Goal: Task Accomplishment & Management: Use online tool/utility

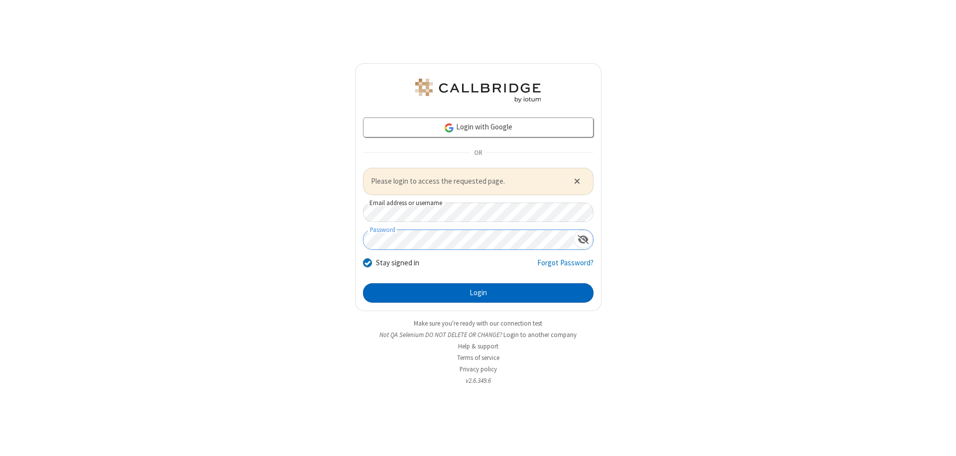
click at [478, 293] on button "Login" at bounding box center [478, 293] width 231 height 20
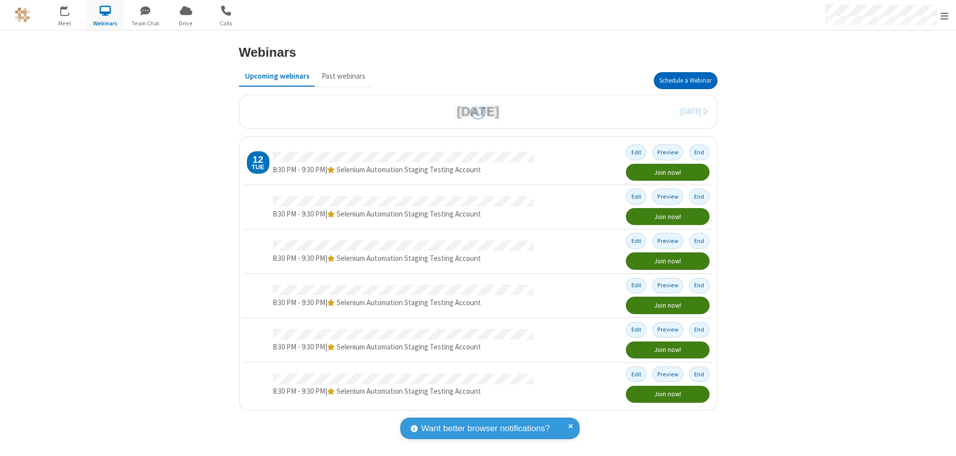
click at [685, 81] on button "Schedule a Webinar" at bounding box center [686, 80] width 64 height 17
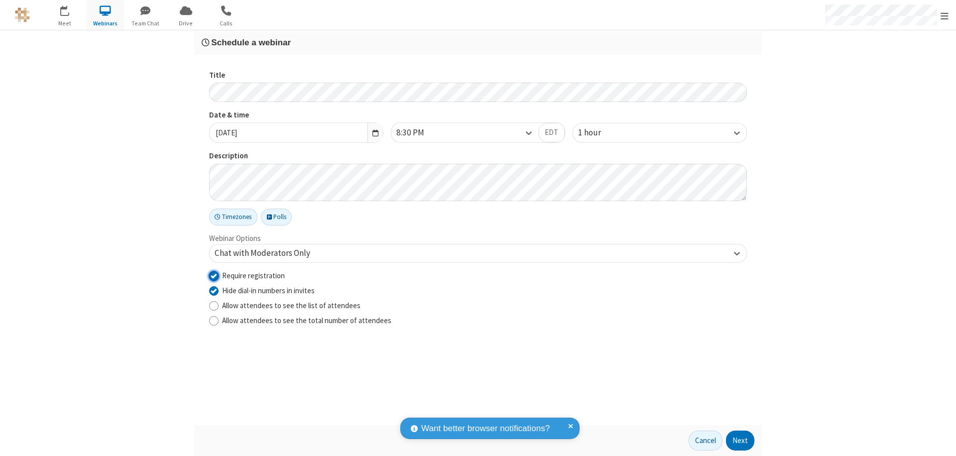
click at [214, 275] on input "Require registration" at bounding box center [213, 275] width 9 height 10
checkbox input "false"
click at [740, 441] on button "Next" at bounding box center [740, 441] width 28 height 20
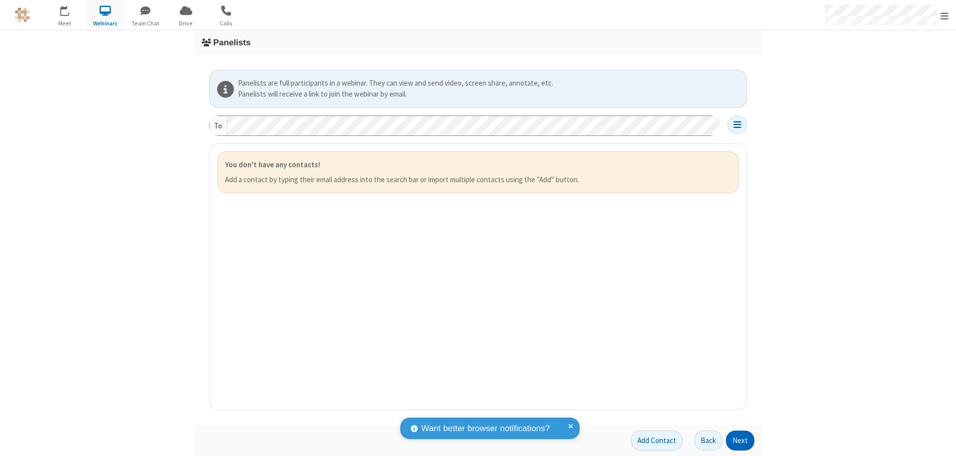
click at [740, 441] on button "Next" at bounding box center [740, 441] width 28 height 20
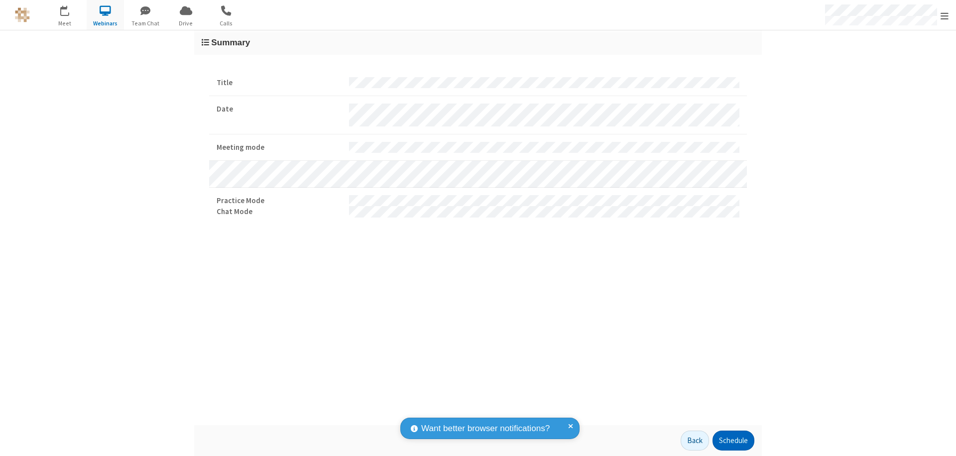
click at [733, 441] on button "Schedule" at bounding box center [733, 441] width 42 height 20
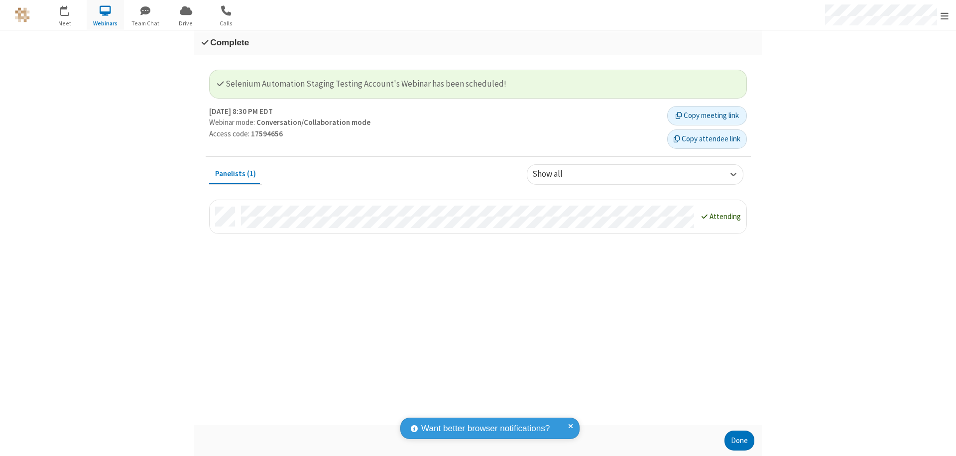
click at [739, 441] on button "Done" at bounding box center [739, 441] width 30 height 20
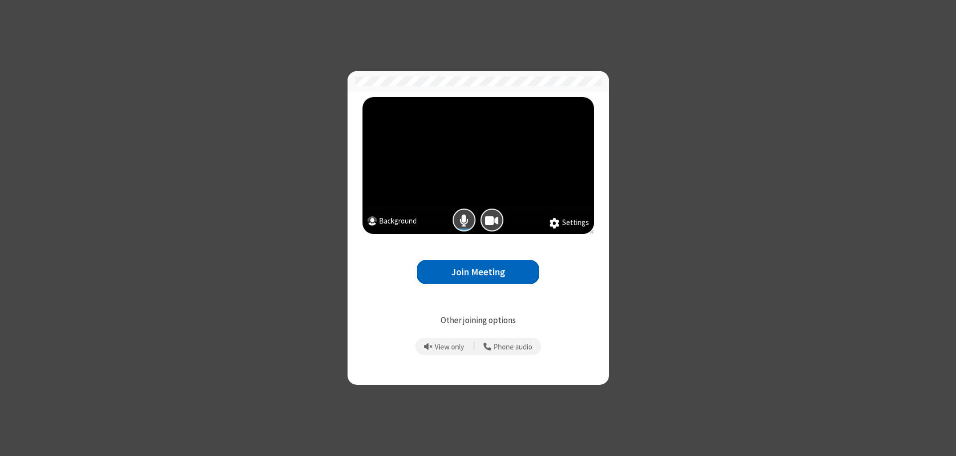
click at [478, 272] on button "Join Meeting" at bounding box center [478, 272] width 122 height 24
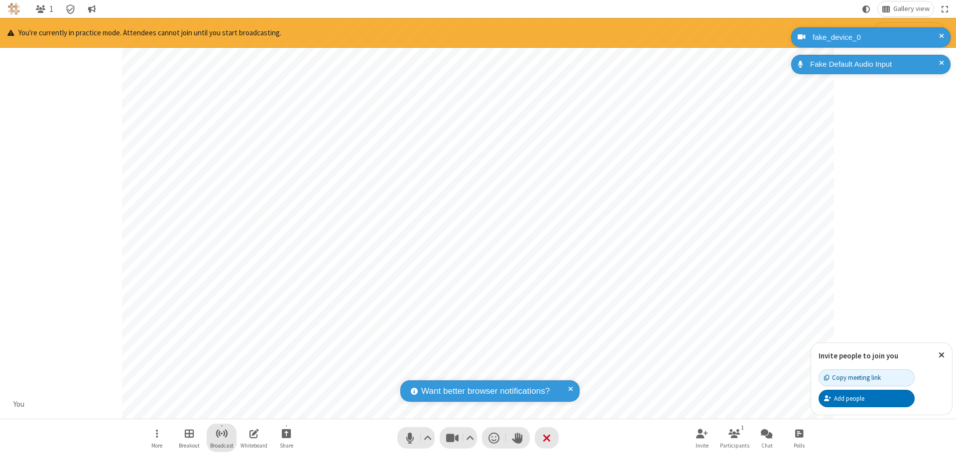
click at [221, 433] on span "Start broadcast" at bounding box center [222, 433] width 12 height 12
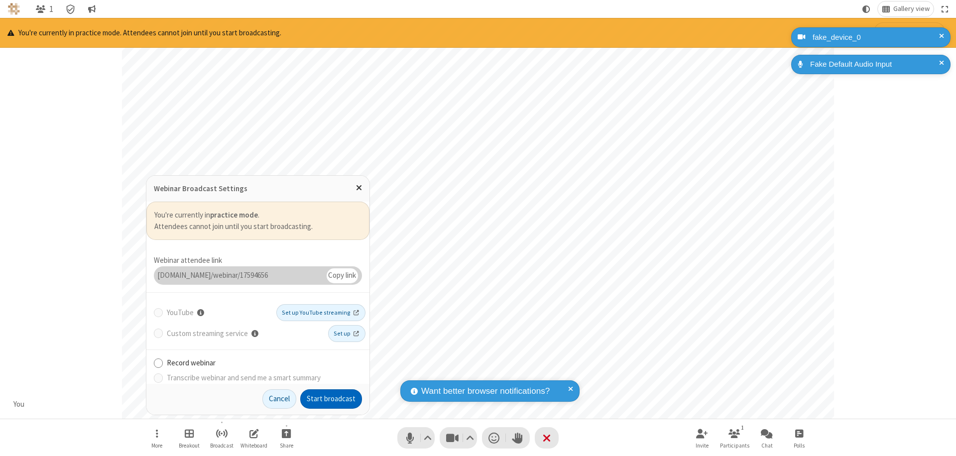
click at [331, 399] on button "Start broadcast" at bounding box center [331, 399] width 62 height 20
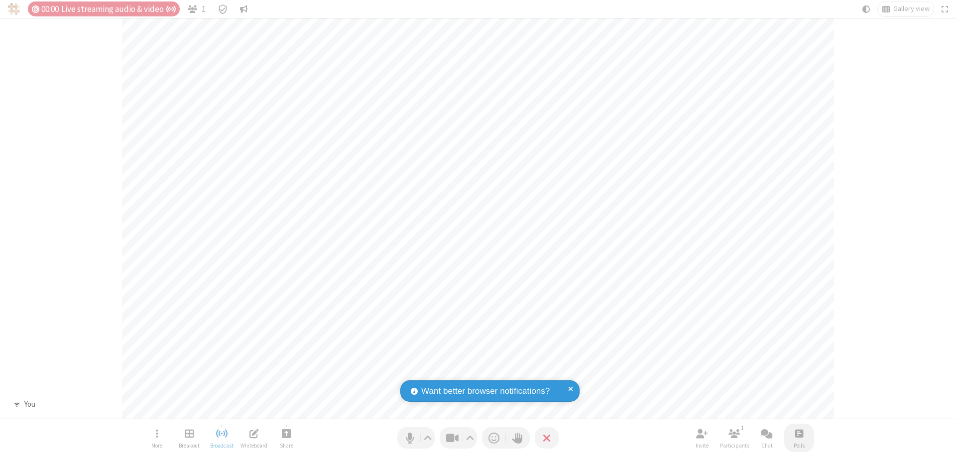
click at [799, 433] on span "Open poll" at bounding box center [799, 433] width 8 height 12
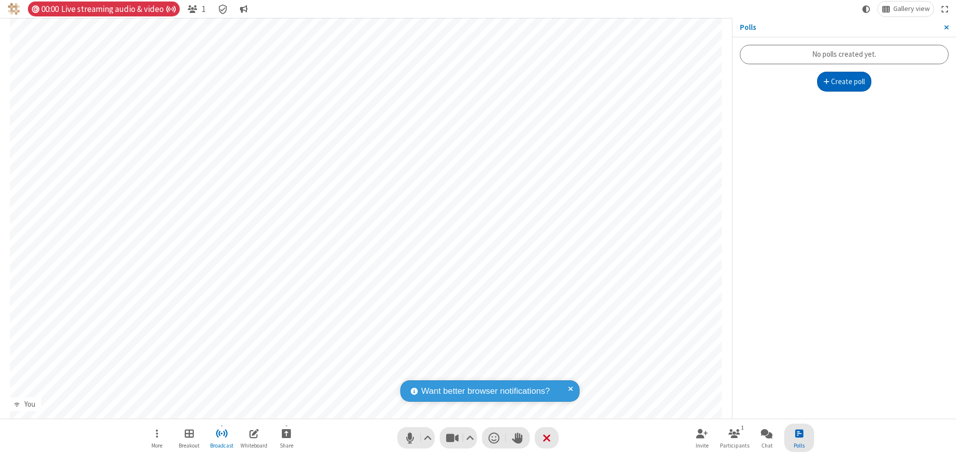
click at [844, 82] on button "Create poll" at bounding box center [844, 82] width 55 height 20
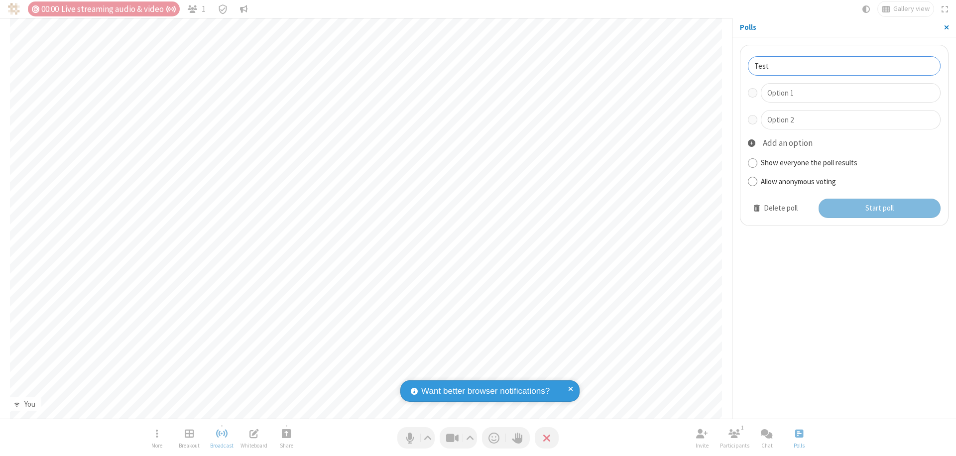
type input "Test"
type input "Yes"
type input "No"
click at [879, 208] on button "Start poll" at bounding box center [880, 209] width 122 height 20
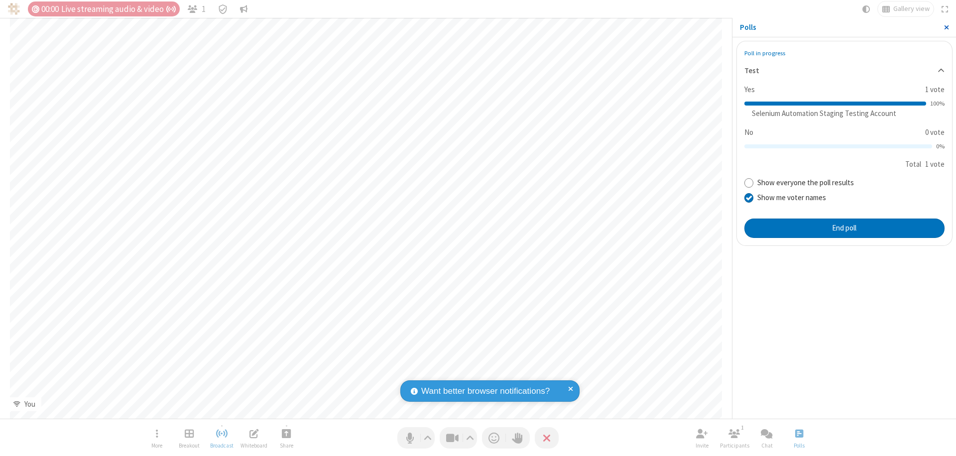
click at [946, 27] on span "Close sidebar" at bounding box center [946, 27] width 5 height 8
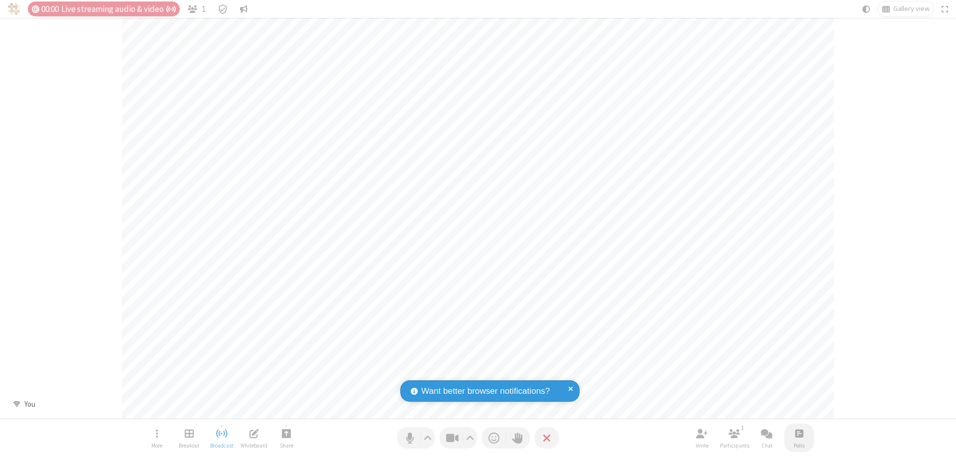
click at [799, 433] on span "Open poll" at bounding box center [799, 433] width 8 height 12
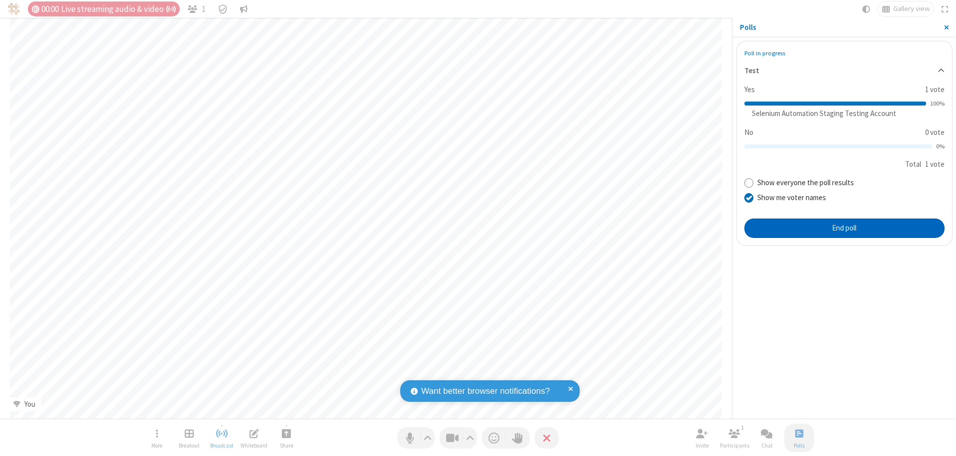
click at [844, 228] on button "End poll" at bounding box center [844, 229] width 200 height 20
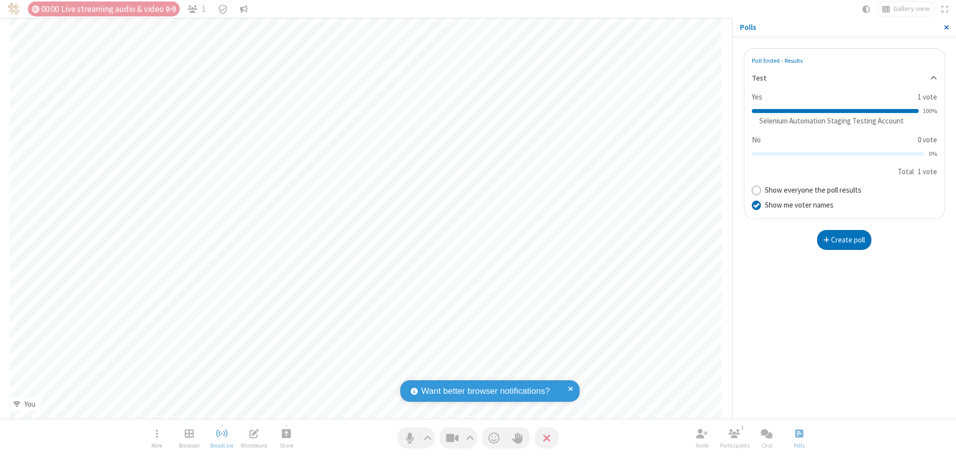
click at [946, 27] on span "Close sidebar" at bounding box center [946, 27] width 5 height 8
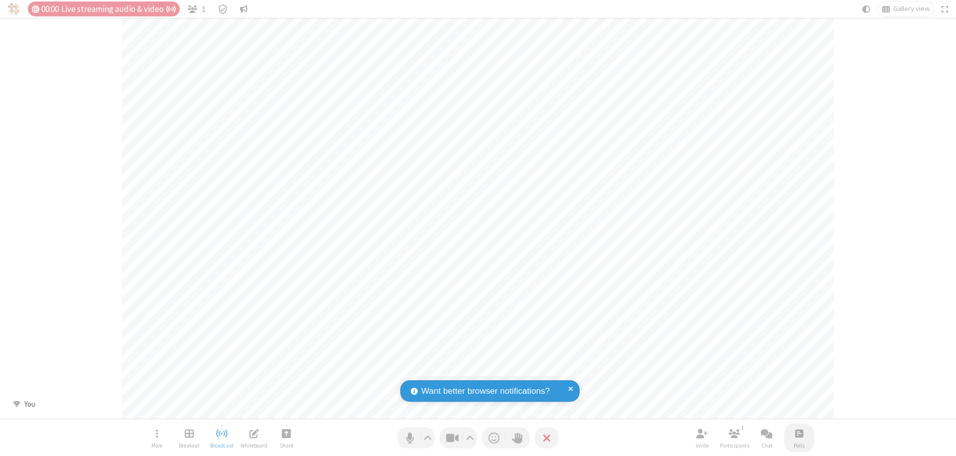
click at [799, 433] on span "Open poll" at bounding box center [799, 433] width 8 height 12
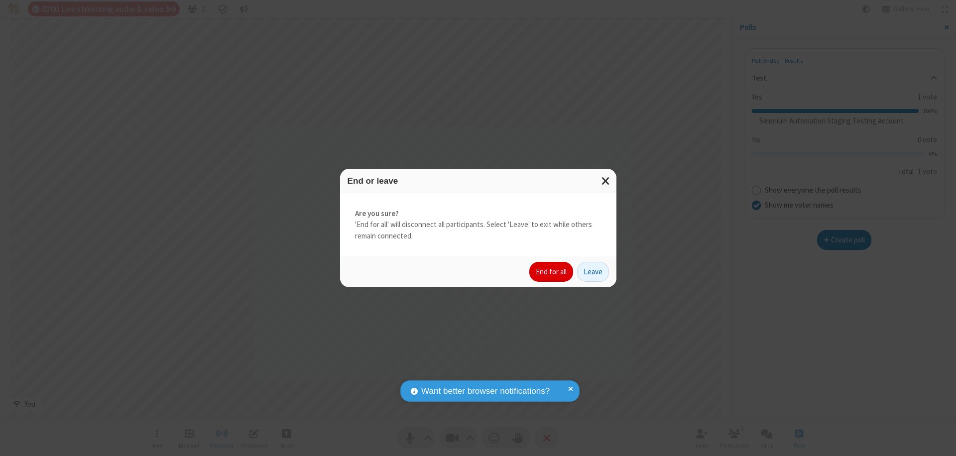
click at [552, 272] on button "End for all" at bounding box center [551, 272] width 44 height 20
